Goal: Information Seeking & Learning: Check status

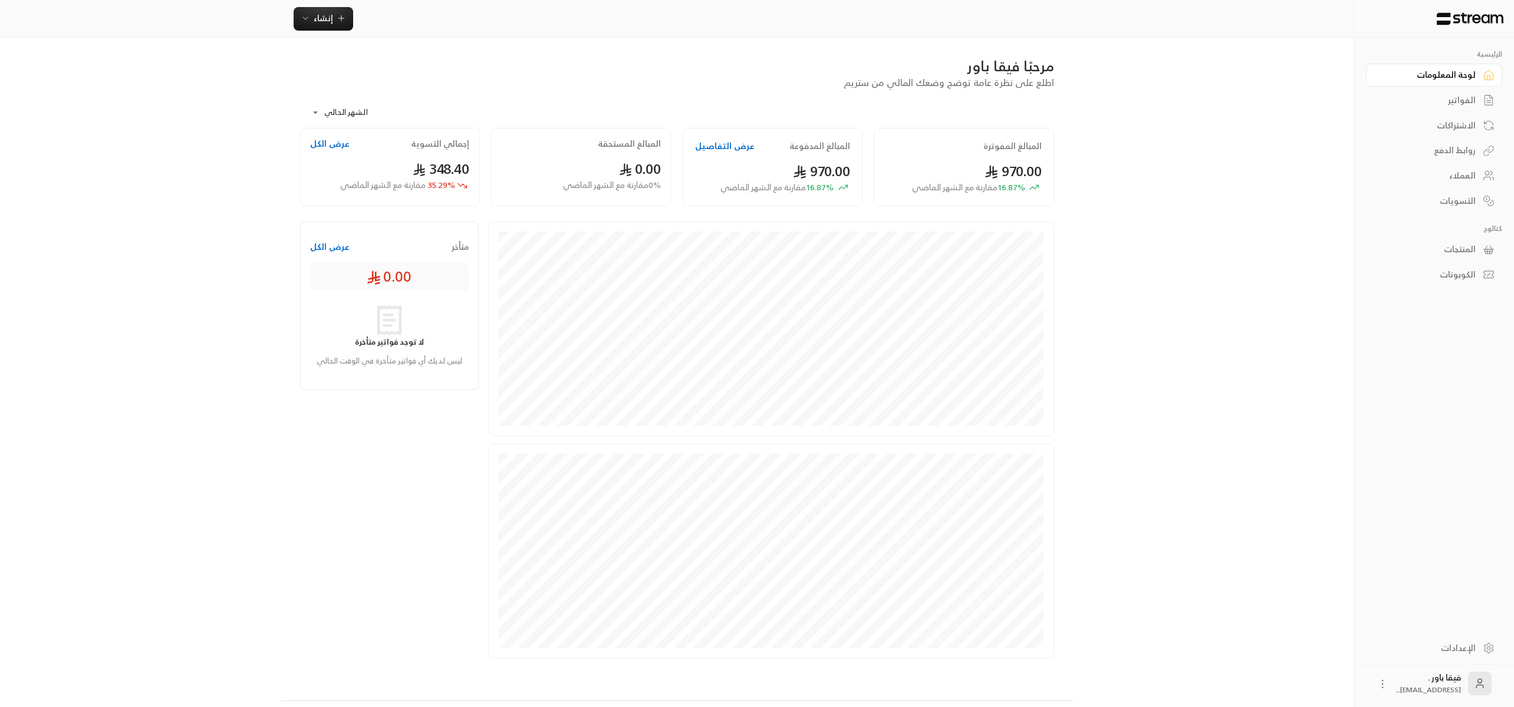
click at [1488, 180] on icon at bounding box center [1488, 176] width 12 height 12
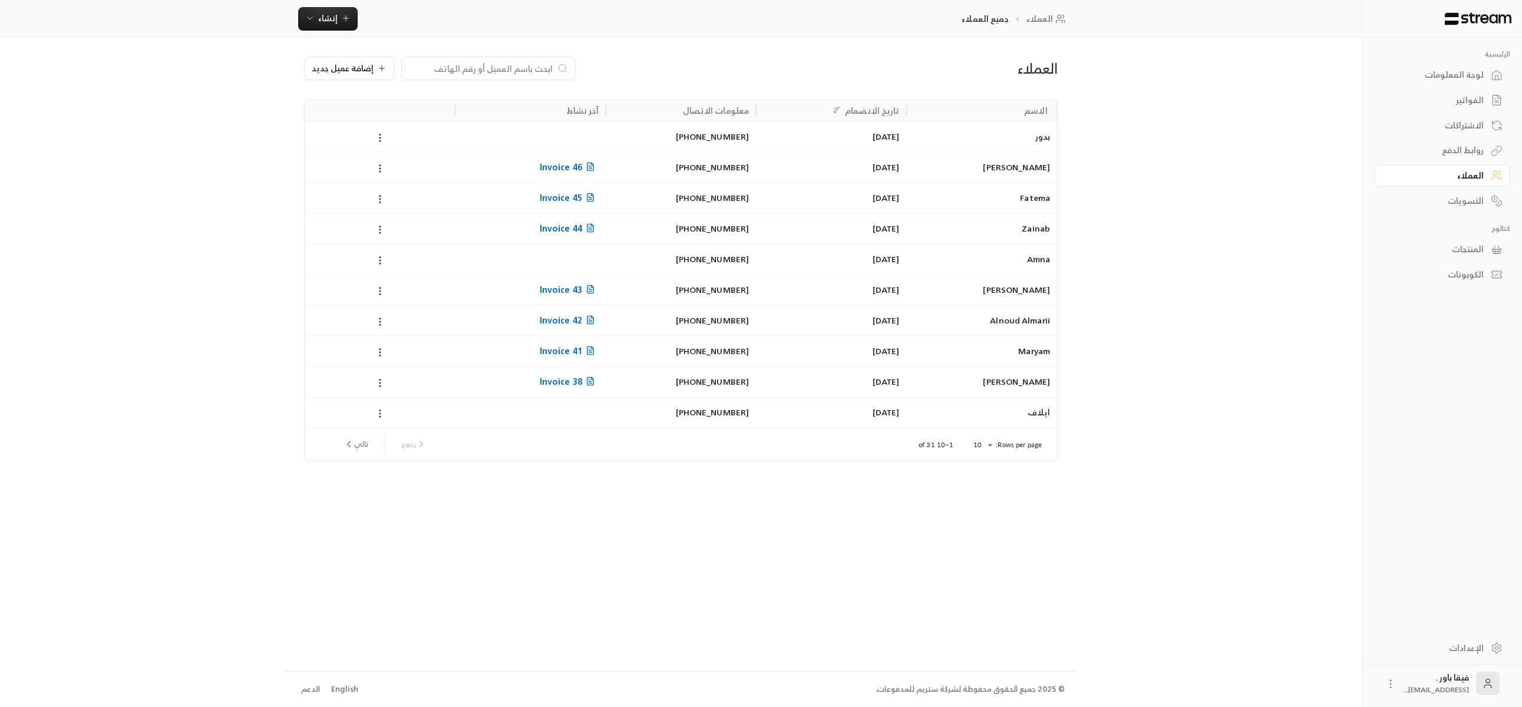
click at [1033, 167] on div "Deena Alhail" at bounding box center [982, 167] width 136 height 30
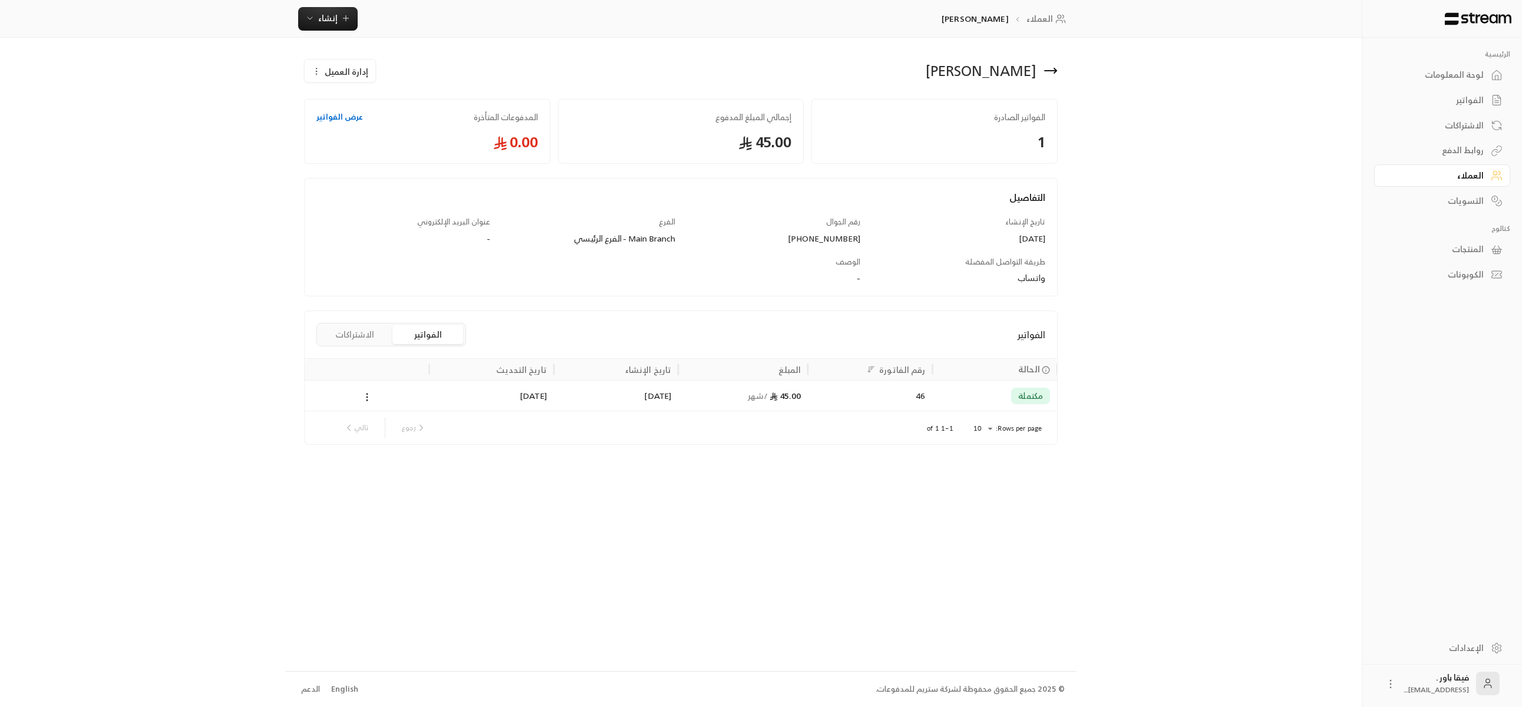
click at [1481, 81] on div "لوحة المعلومات" at bounding box center [1436, 75] width 95 height 12
